Goal: Task Accomplishment & Management: Complete application form

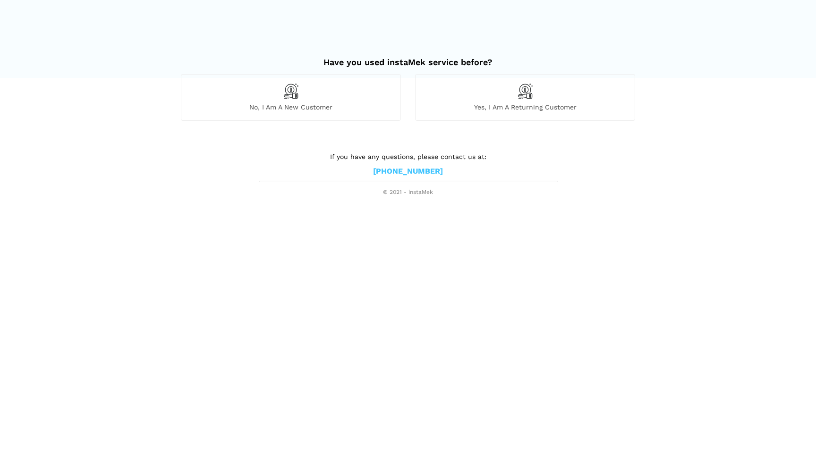
click at [353, 105] on span "No, I am a new customer" at bounding box center [290, 107] width 219 height 8
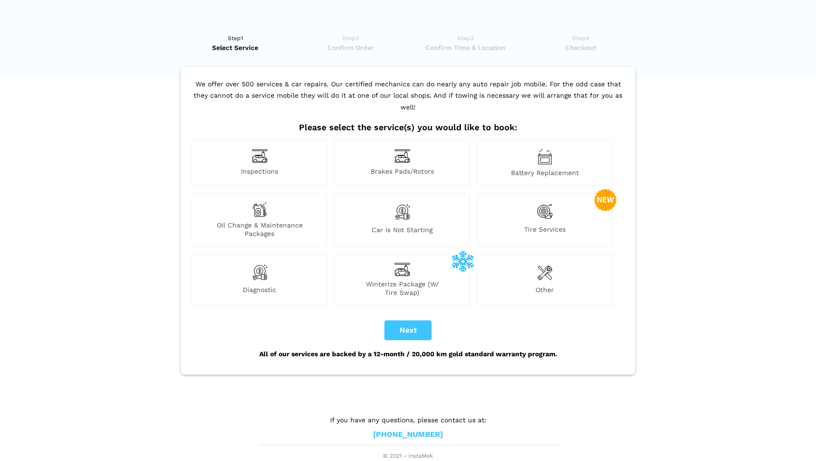
click at [564, 271] on div "Other" at bounding box center [544, 280] width 135 height 52
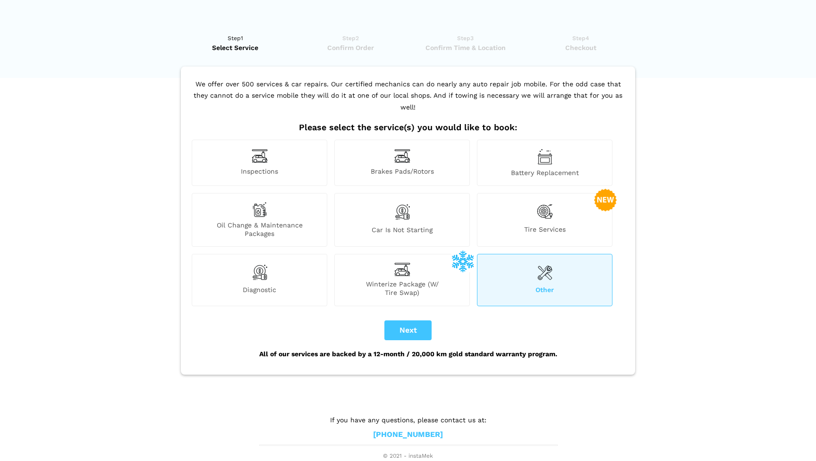
click at [533, 286] on span "Other" at bounding box center [544, 291] width 135 height 11
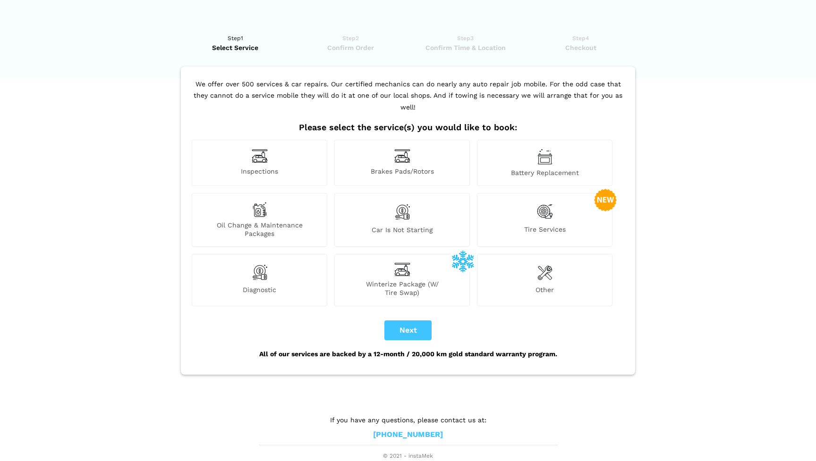
click at [304, 286] on span "Diagnostic" at bounding box center [259, 291] width 135 height 11
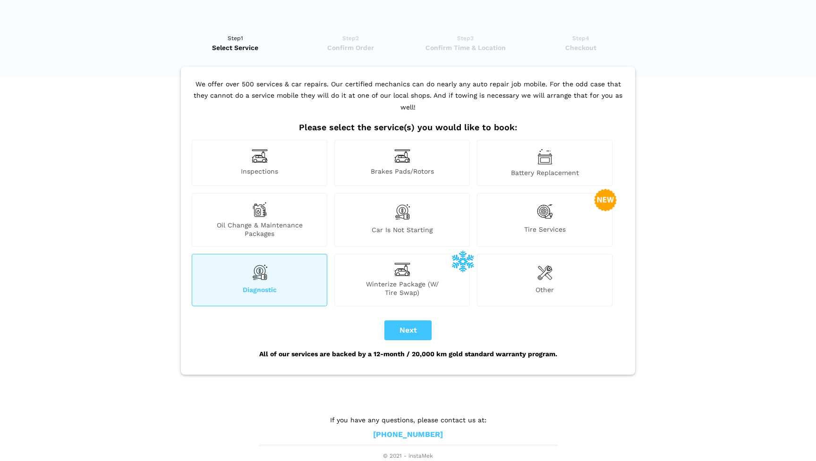
click at [430, 321] on button "Next" at bounding box center [407, 330] width 47 height 20
checkbox input "true"
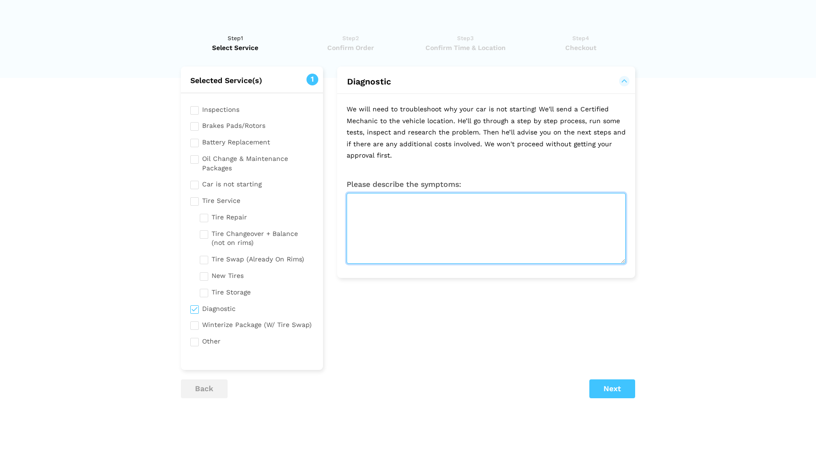
click at [440, 229] on textarea at bounding box center [485, 228] width 279 height 71
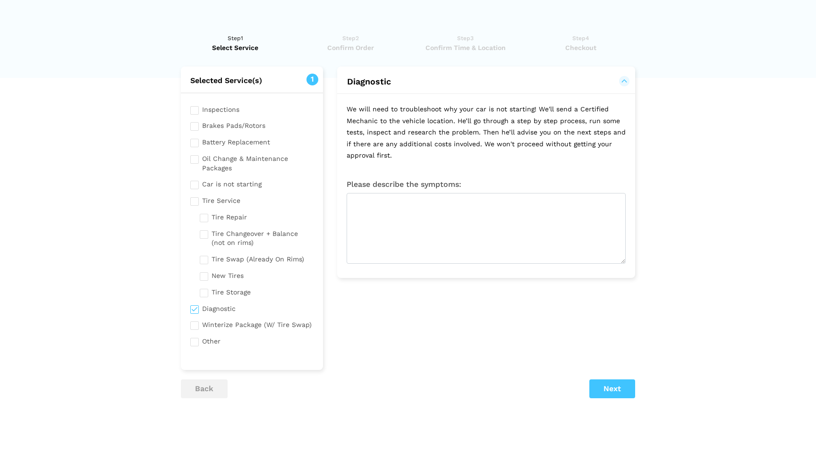
click at [177, 212] on div "Selected Service(s) 1 Inspections Brakes Pads/Rotors Battery Replacement Car is…" at bounding box center [252, 218] width 156 height 303
click at [381, 261] on div "Please describe the symptoms:" at bounding box center [486, 225] width 298 height 108
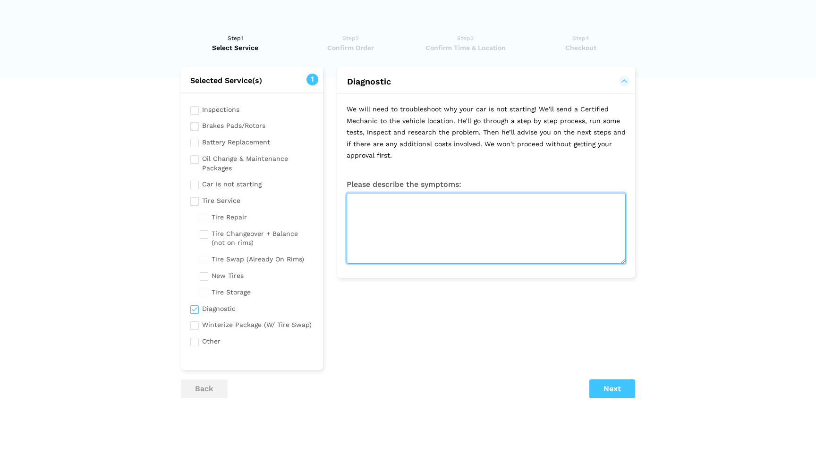
click at [390, 247] on textarea at bounding box center [485, 228] width 279 height 71
type textarea "W"
type textarea "T"
click at [412, 210] on textarea "There is a ticking sound coming from the engine believed to be a belt tensioner." at bounding box center [485, 228] width 279 height 71
click at [532, 206] on textarea "There is a ticking sound coming from the engine, believed to be a belt tensione…" at bounding box center [485, 228] width 279 height 71
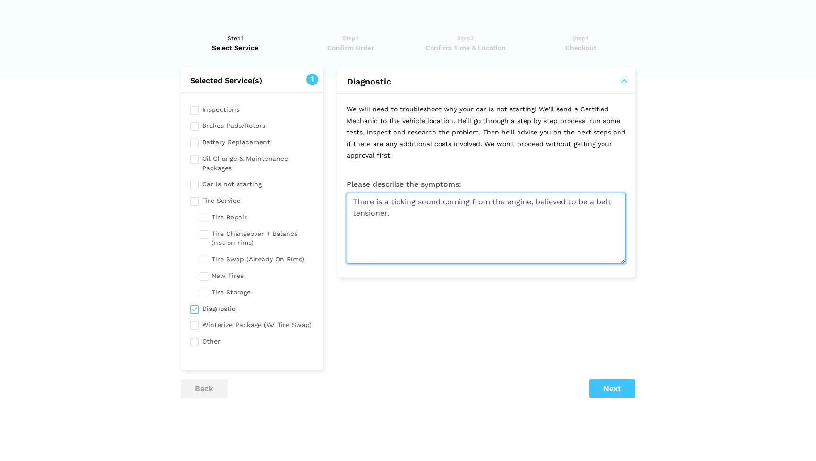
type textarea "There is a ticking sound coming from the engine, believed to be a belt tensione…"
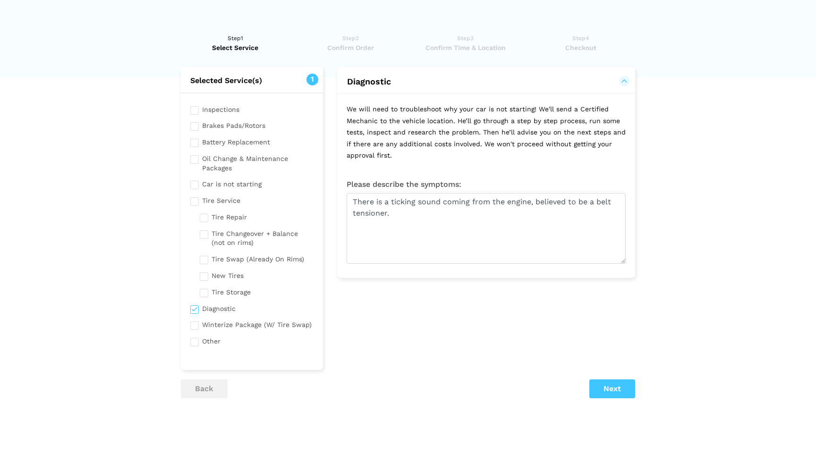
click at [614, 383] on button "Next" at bounding box center [612, 388] width 46 height 19
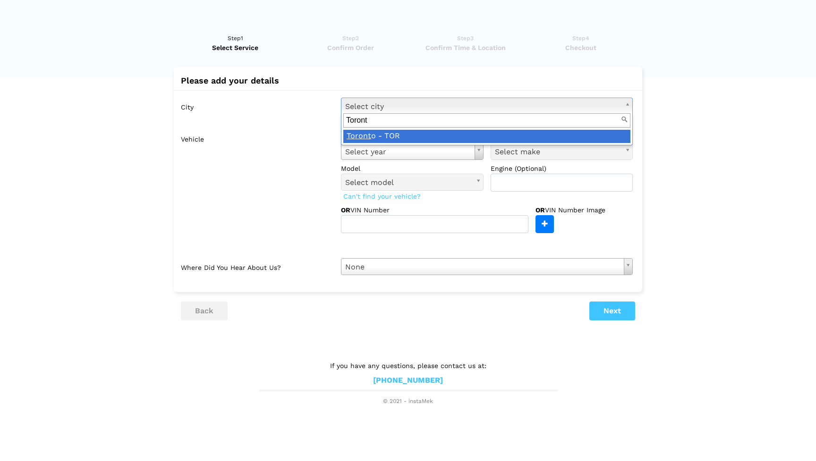
type input "Toront"
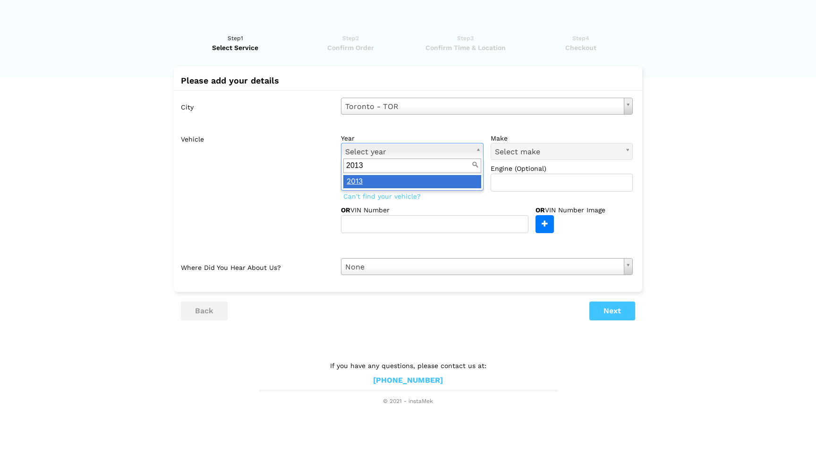
type input "2013"
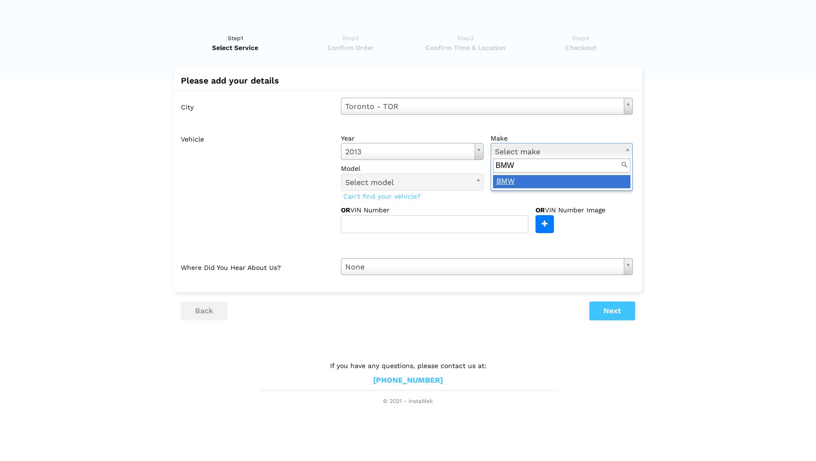
type input "BMW"
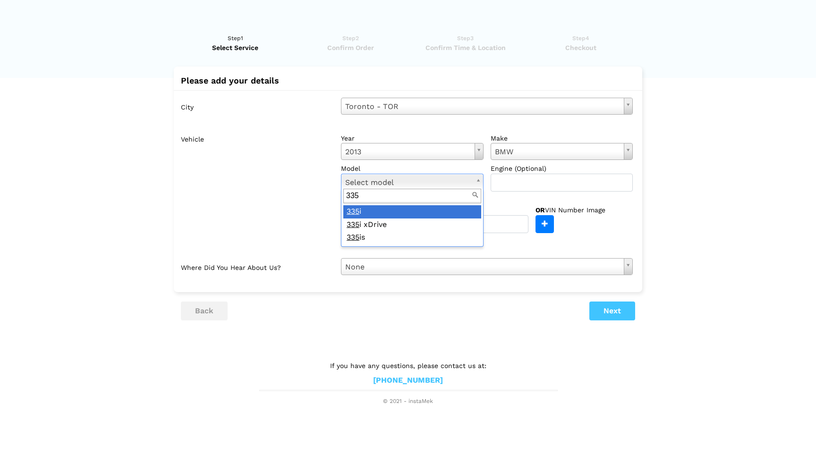
type input "335"
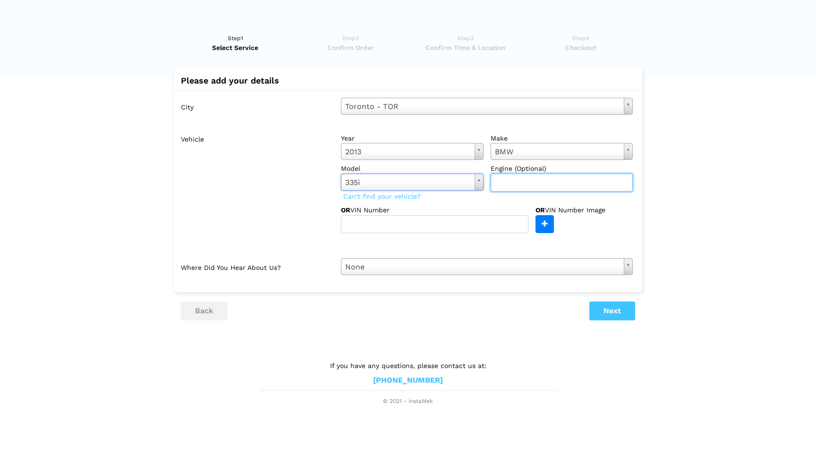
click at [506, 183] on input "text" at bounding box center [561, 183] width 143 height 18
type input "N55"
click at [728, 219] on lik "Have you used instaMek service before? No, I am a new customer Yes, I am a retu…" at bounding box center [408, 215] width 816 height 382
click at [614, 306] on button "Next" at bounding box center [612, 311] width 46 height 19
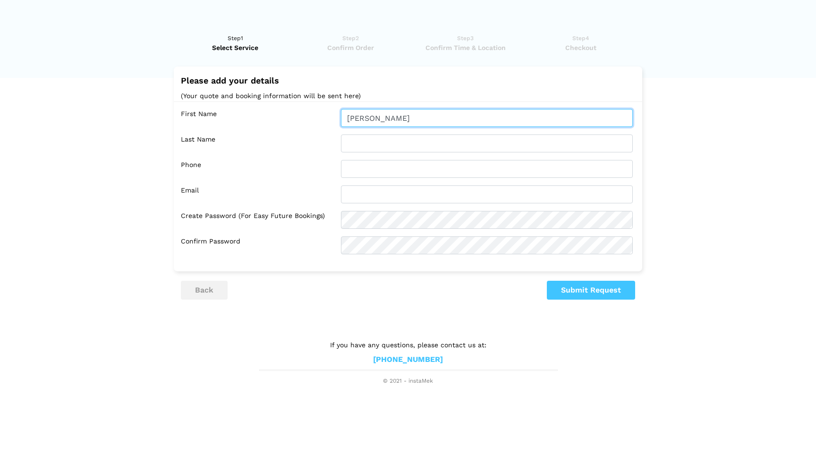
type input "[PERSON_NAME]"
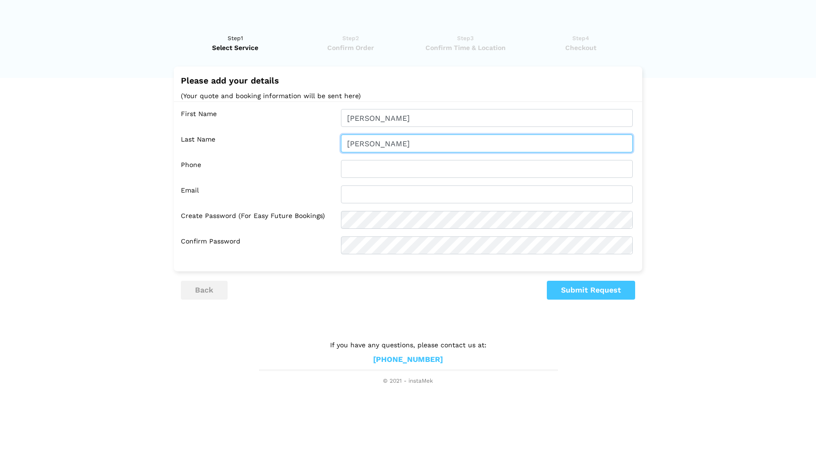
type input "[PERSON_NAME]"
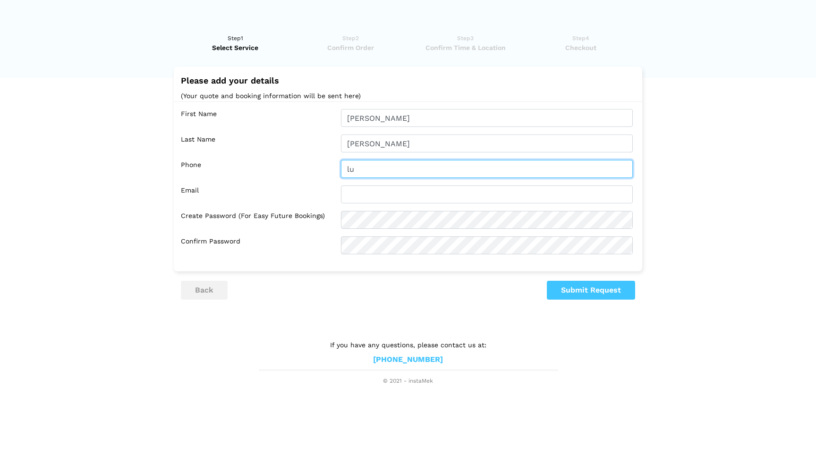
type input "l"
type input "6099554362"
click at [362, 290] on ul "back Submit Request" at bounding box center [408, 290] width 454 height 19
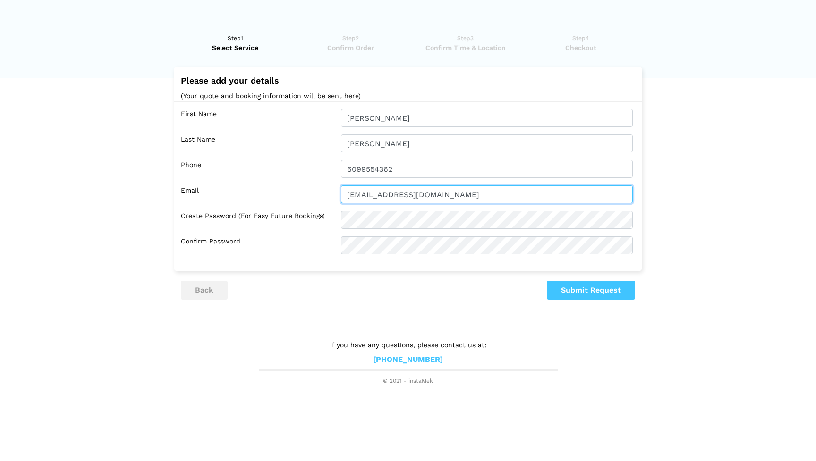
type input "[EMAIL_ADDRESS][DOMAIN_NAME]"
click at [600, 283] on button "Submit Request" at bounding box center [591, 290] width 88 height 19
